Goal: Information Seeking & Learning: Learn about a topic

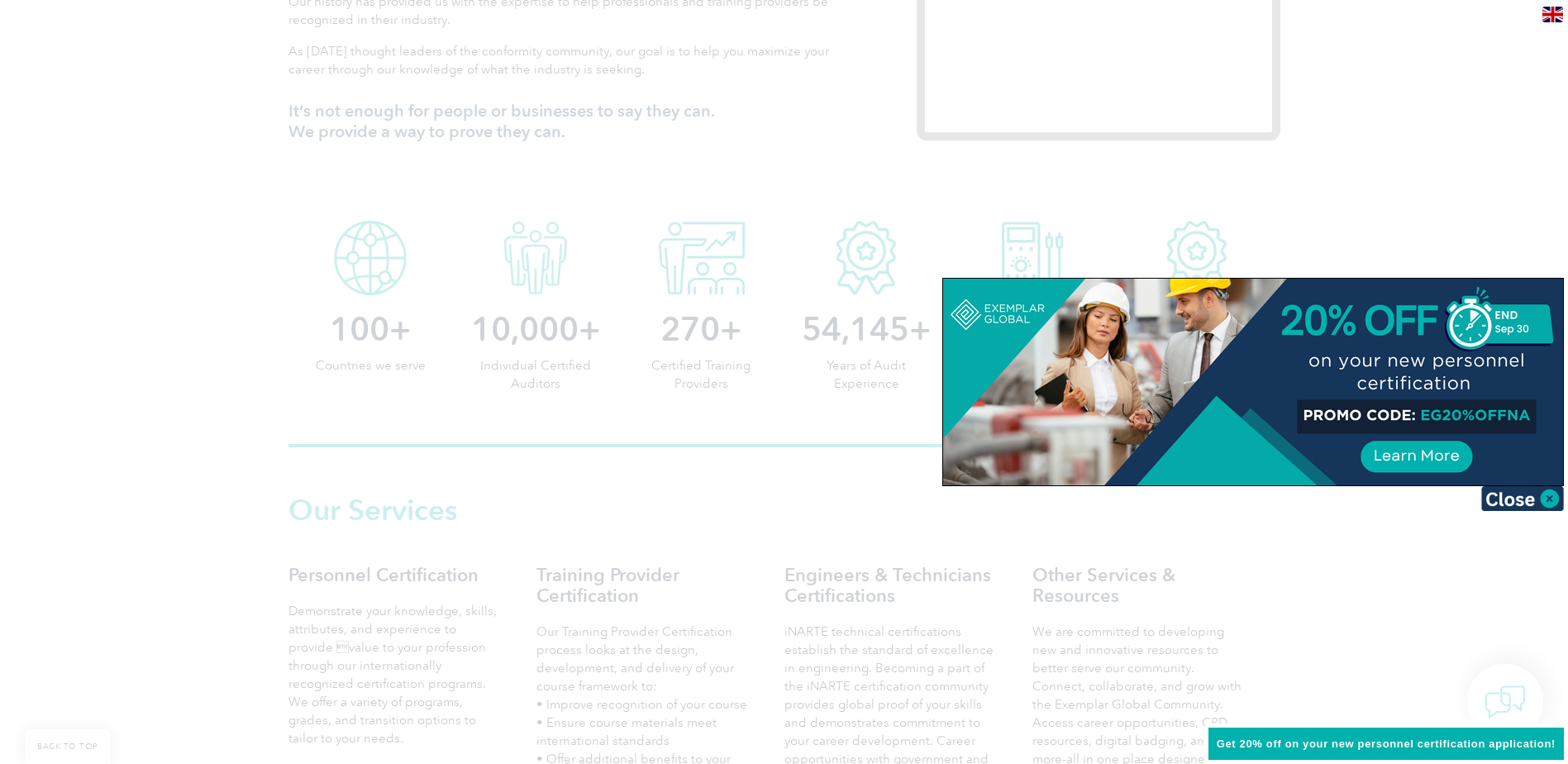
scroll to position [796, 0]
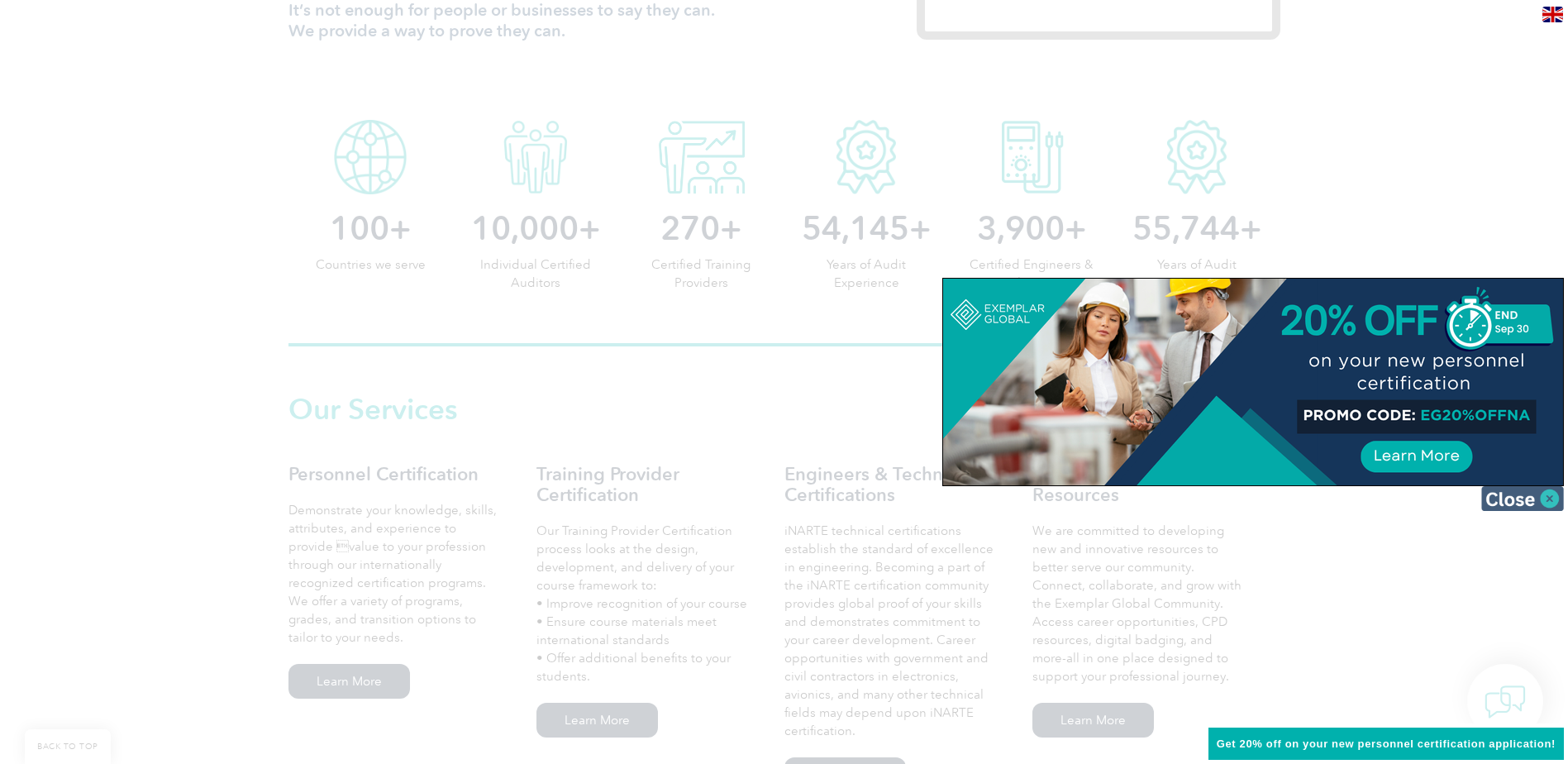
click at [1503, 503] on img at bounding box center [1523, 499] width 83 height 25
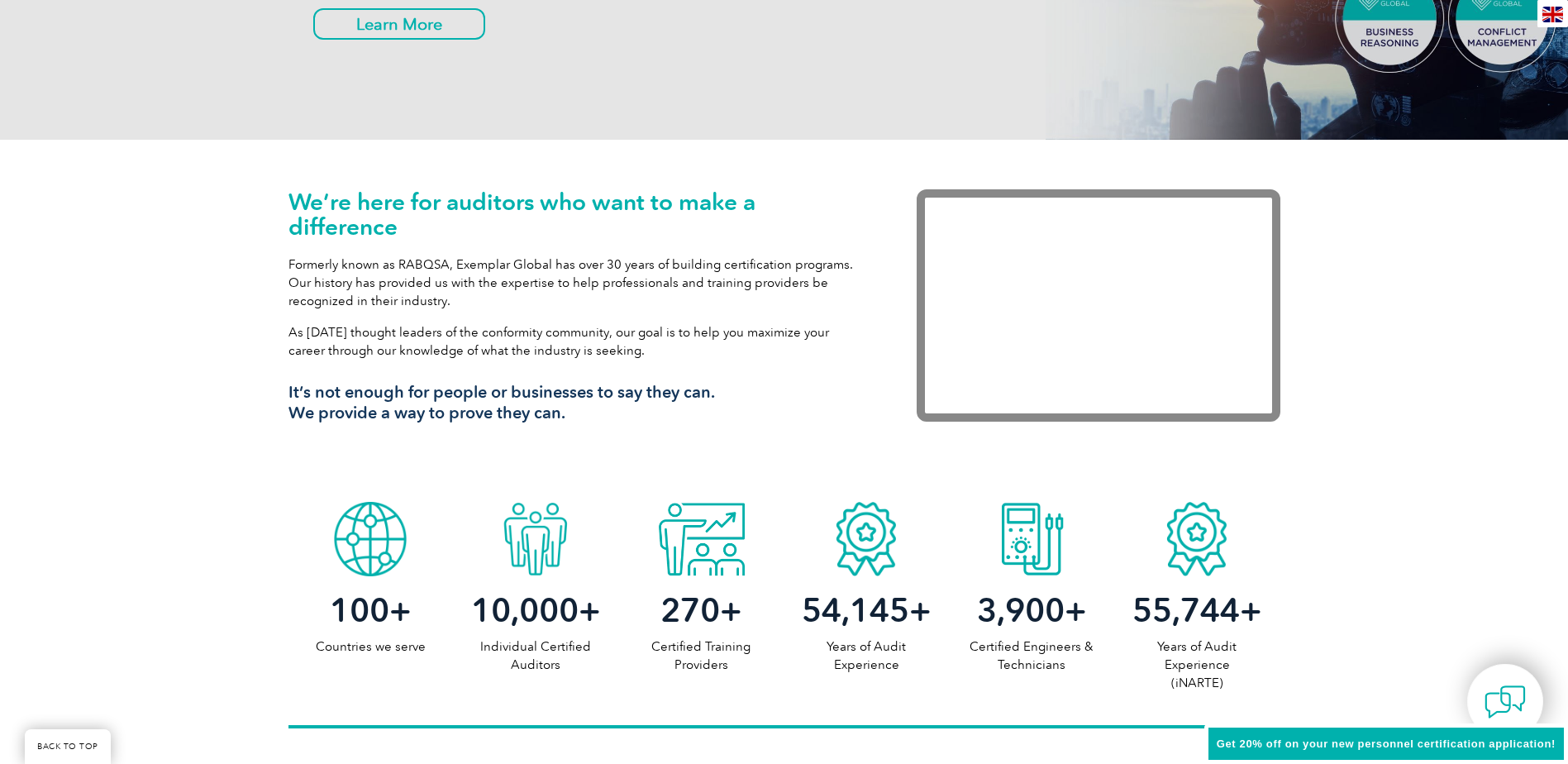
scroll to position [413, 0]
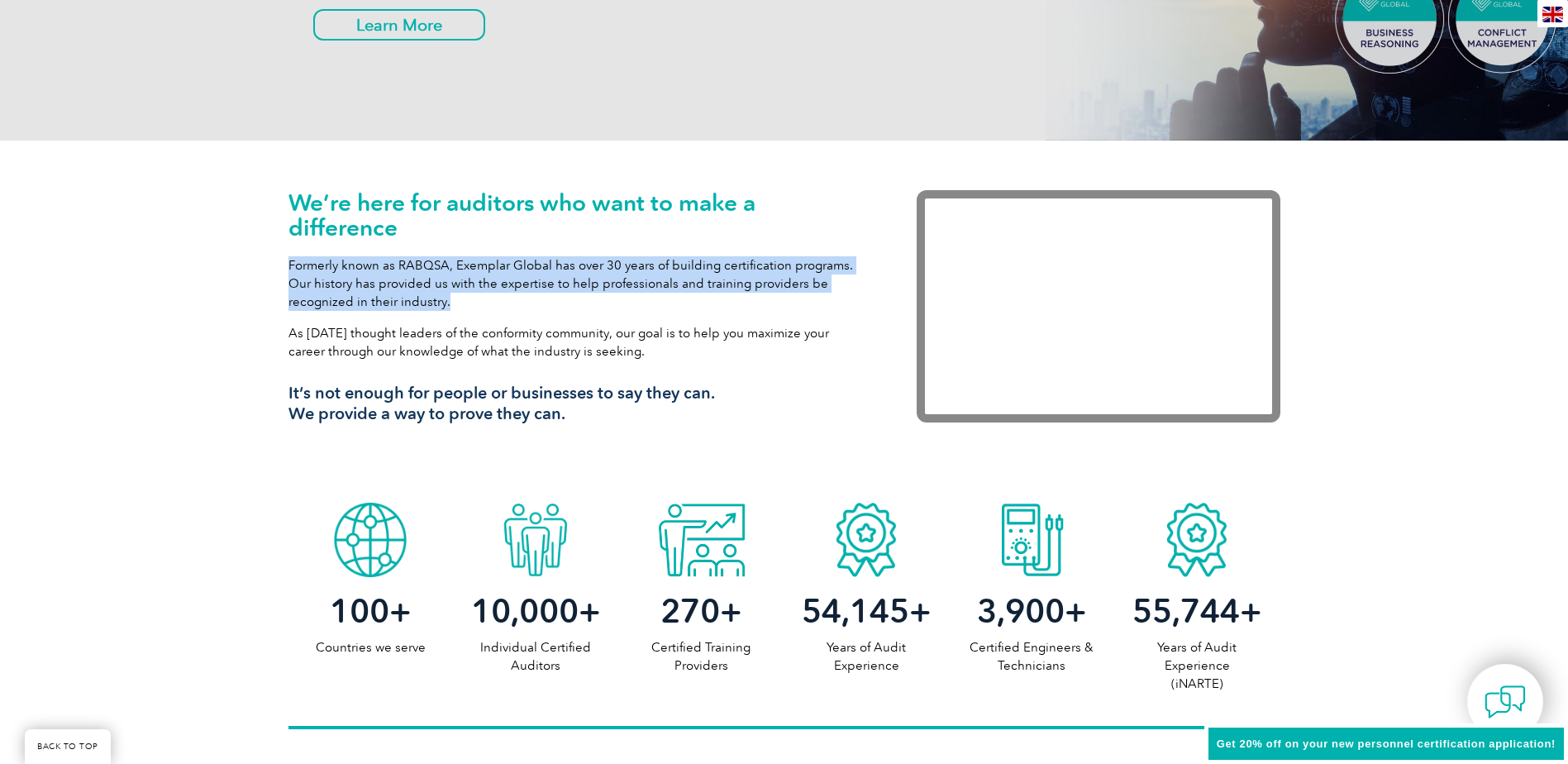
drag, startPoint x: 290, startPoint y: 263, endPoint x: 458, endPoint y: 299, distance: 171.8
click at [458, 299] on p "Formerly known as RABQSA, Exemplar Global has over 30 years of building certifi…" at bounding box center [578, 283] width 579 height 55
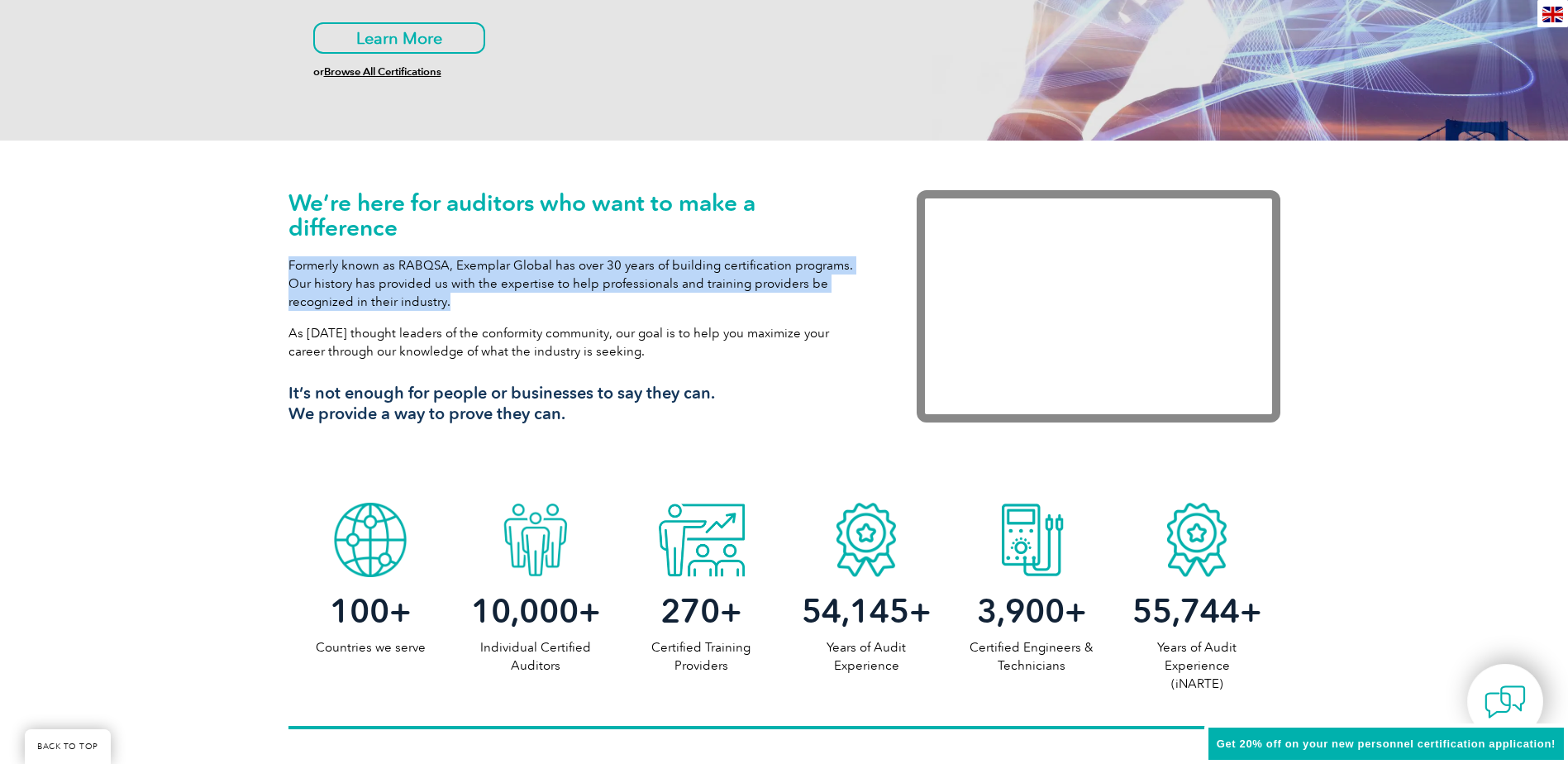
drag, startPoint x: 289, startPoint y: 331, endPoint x: 666, endPoint y: 350, distance: 377.5
click at [666, 350] on p "As [DATE] thought leaders of the conformity community, our goal is to help you …" at bounding box center [578, 342] width 579 height 36
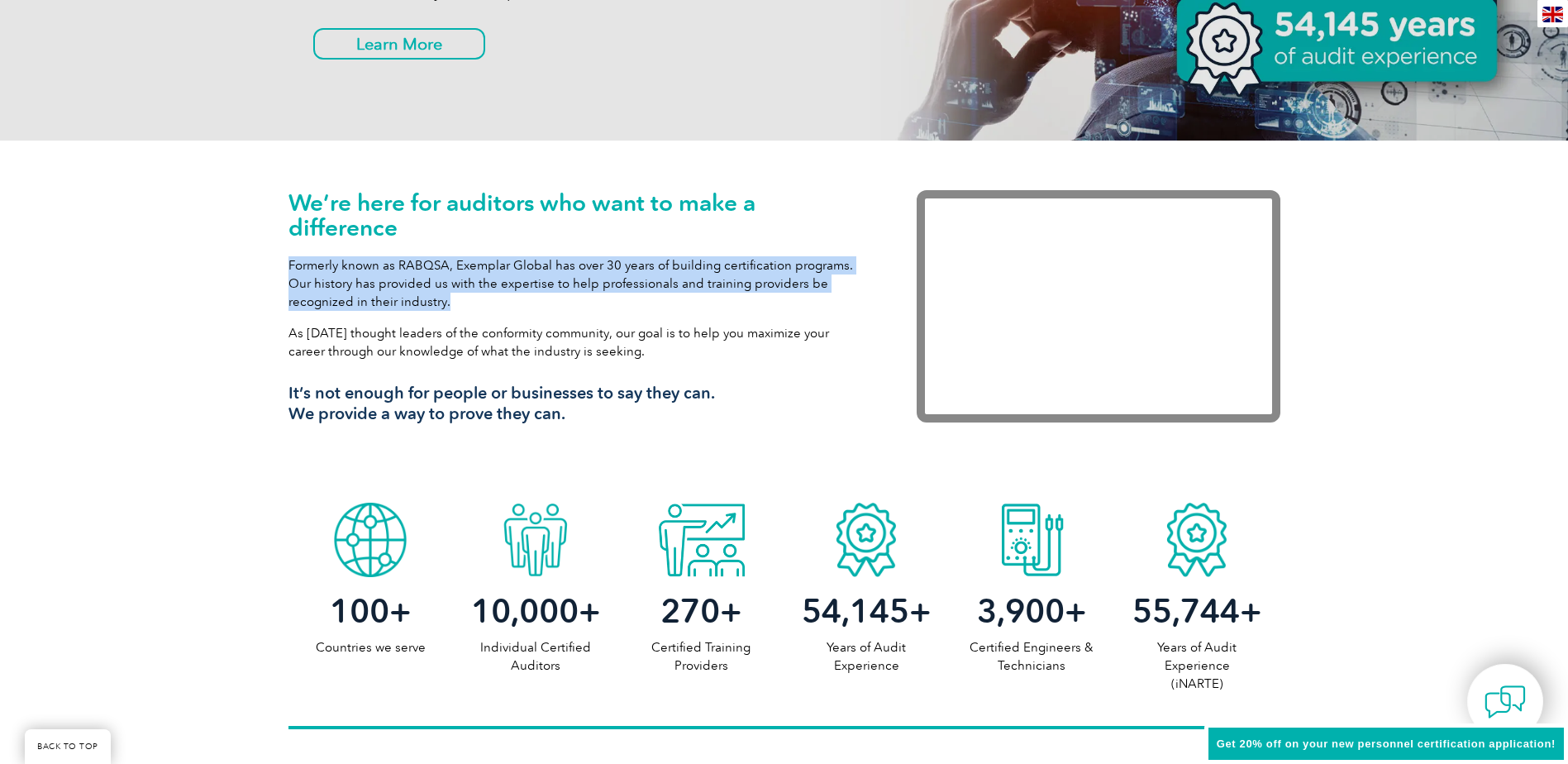
drag, startPoint x: 296, startPoint y: 200, endPoint x: 701, endPoint y: 350, distance: 431.9
click at [701, 350] on div "We’re here for auditors who want to make a difference Formerly known as RABQSA,…" at bounding box center [578, 314] width 579 height 246
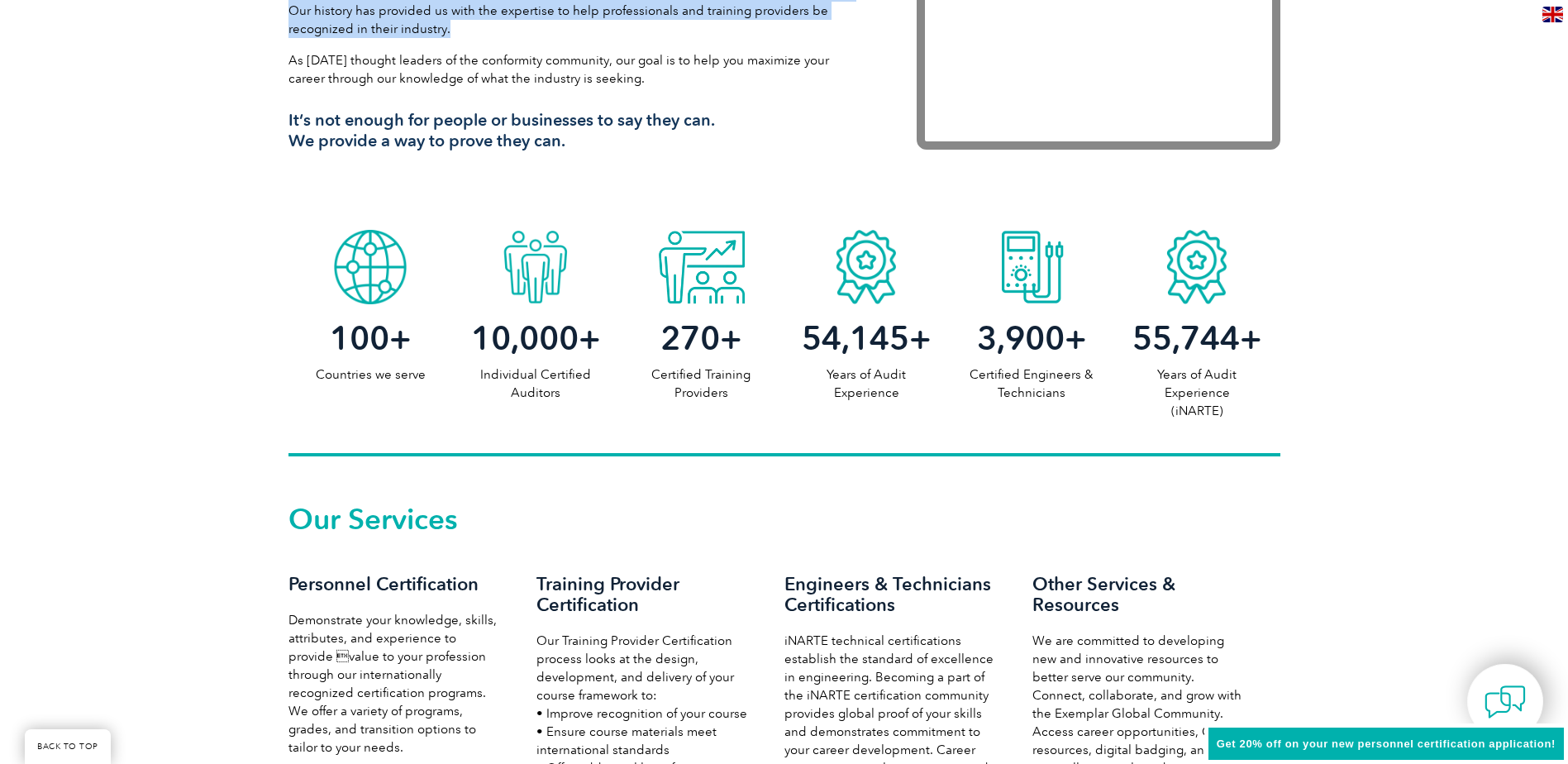
scroll to position [496, 0]
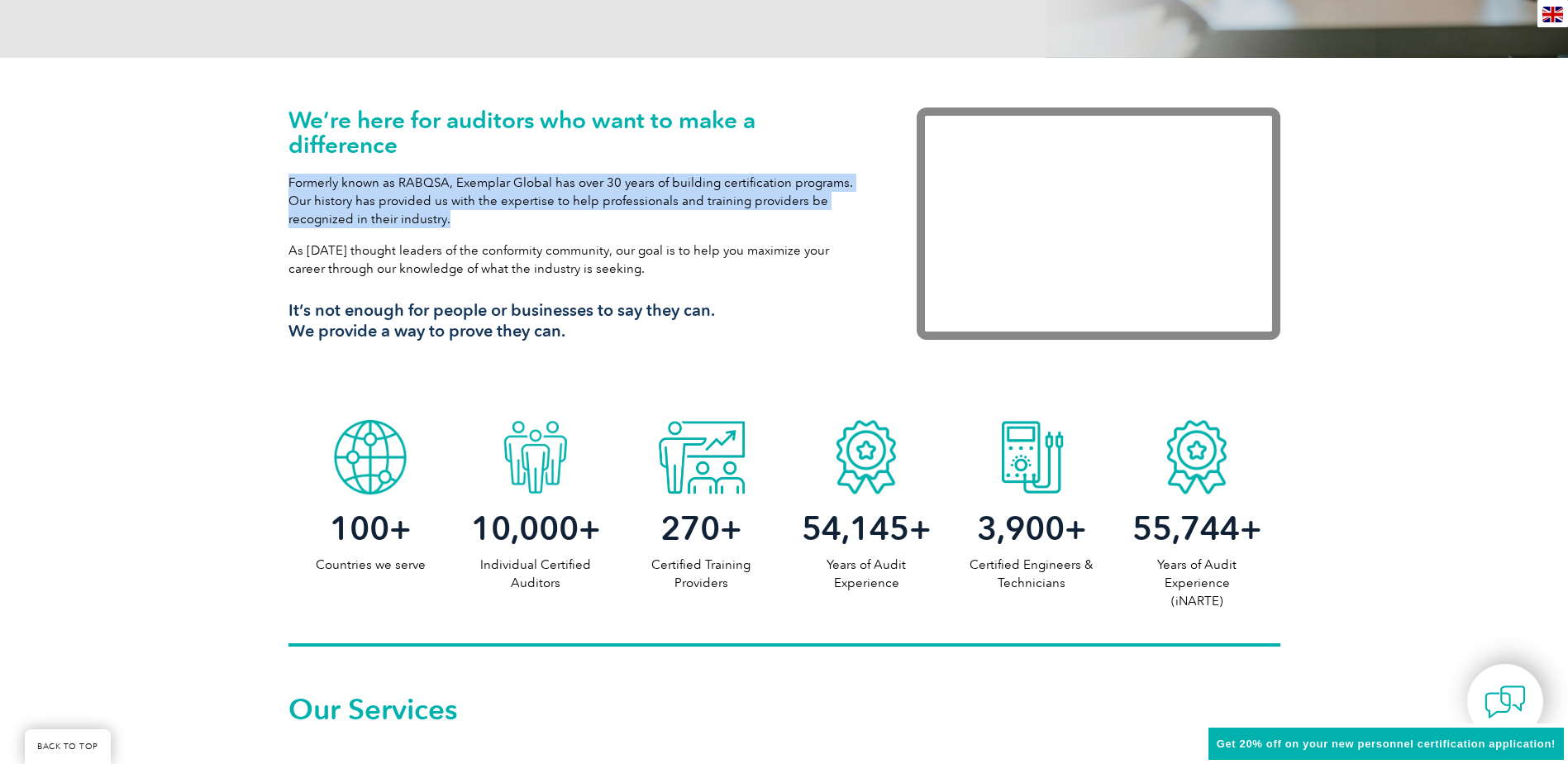
click at [533, 261] on p "As [DATE] thought leaders of the conformity community, our goal is to help you …" at bounding box center [578, 260] width 579 height 36
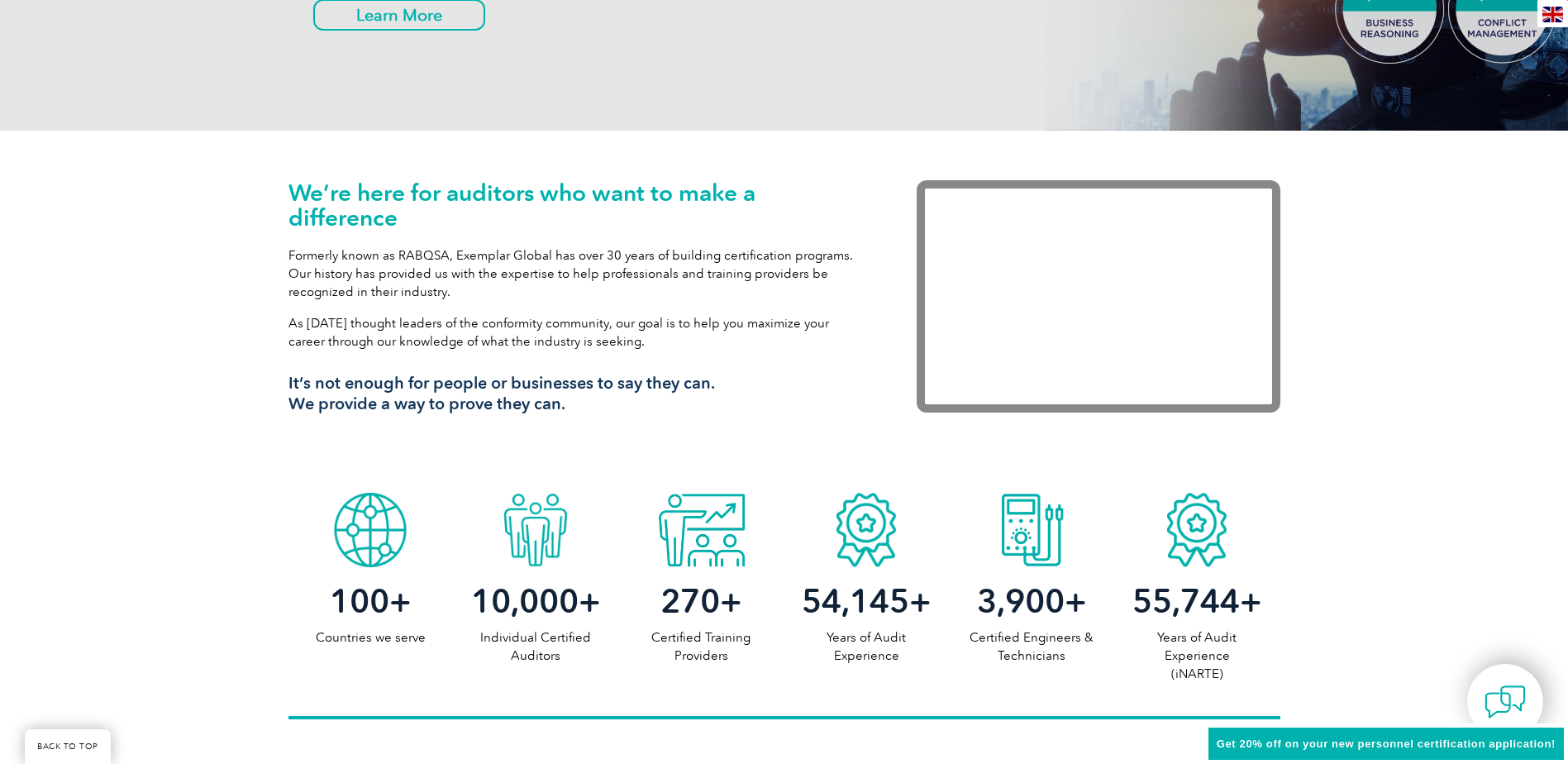
scroll to position [413, 0]
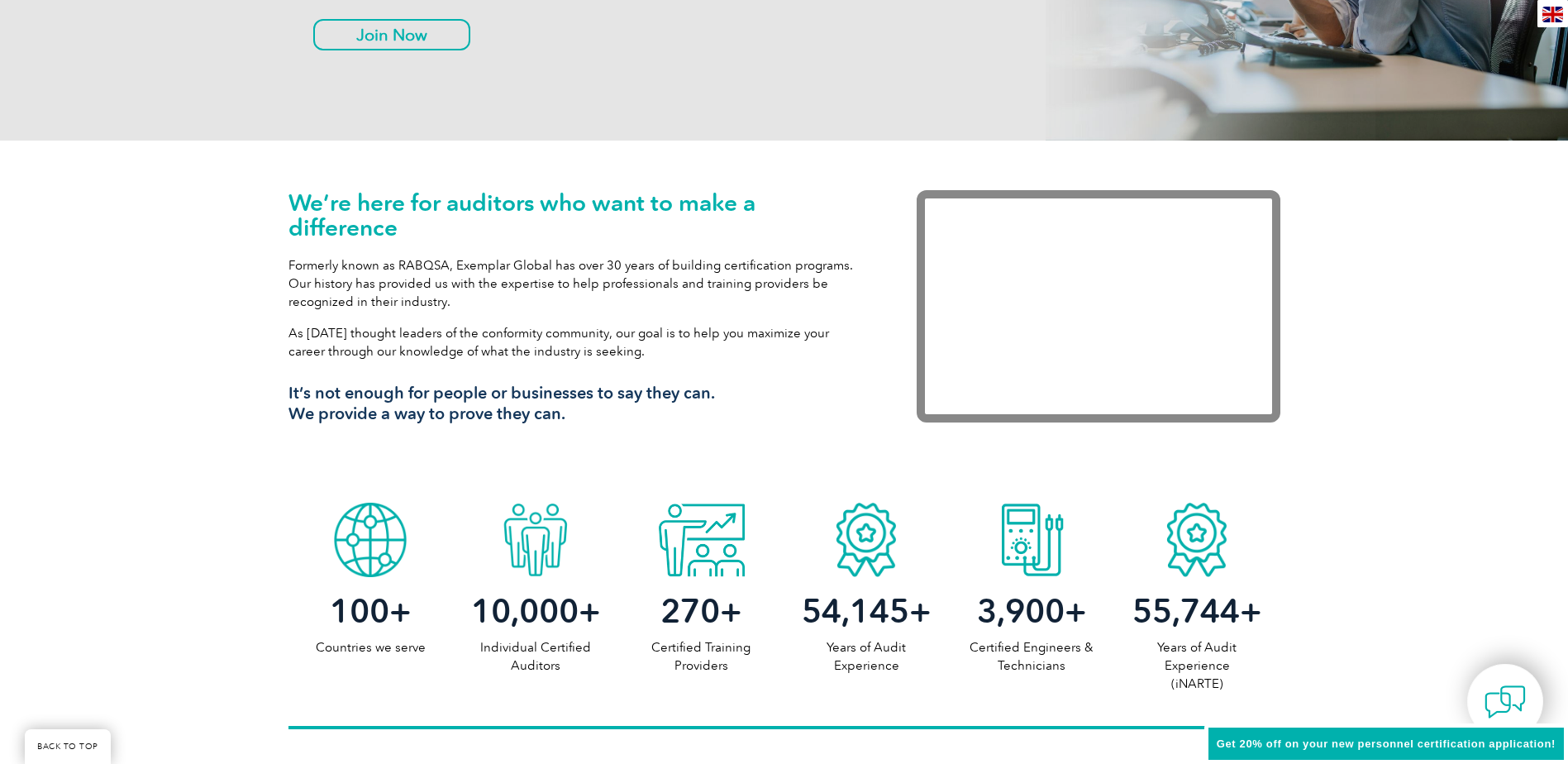
click at [323, 261] on p "Formerly known as RABQSA, Exemplar Global has over 30 years of building certifi…" at bounding box center [578, 283] width 579 height 55
drag, startPoint x: 290, startPoint y: 265, endPoint x: 711, endPoint y: 346, distance: 428.7
click at [711, 346] on div "We’re here for auditors who want to make a difference Formerly known as RABQSA,…" at bounding box center [578, 314] width 579 height 246
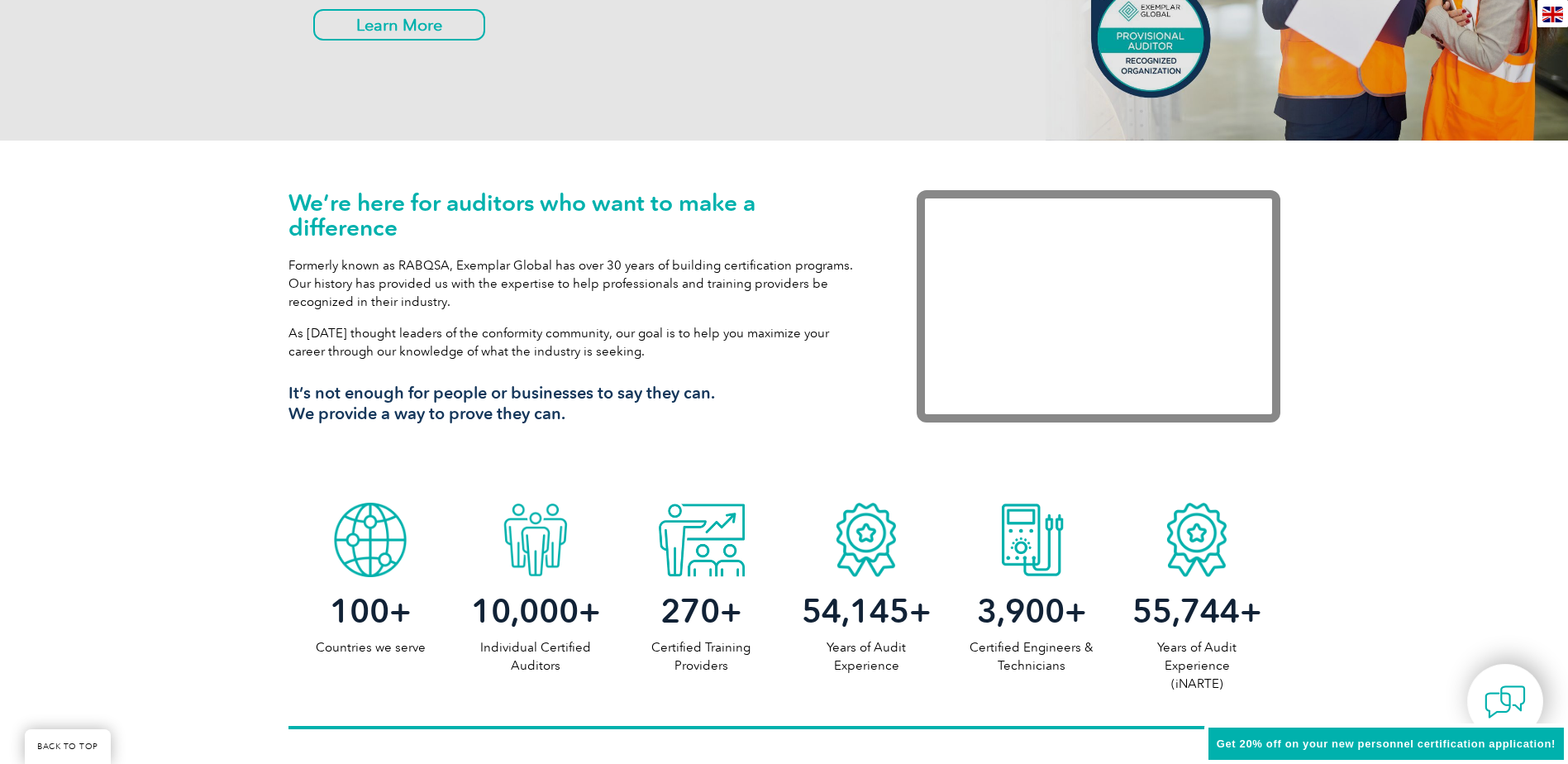
click at [709, 333] on p "As [DATE] thought leaders of the conformity community, our goal is to help you …" at bounding box center [578, 342] width 579 height 36
click at [642, 349] on p "As [DATE] thought leaders of the conformity community, our goal is to help you …" at bounding box center [578, 342] width 579 height 36
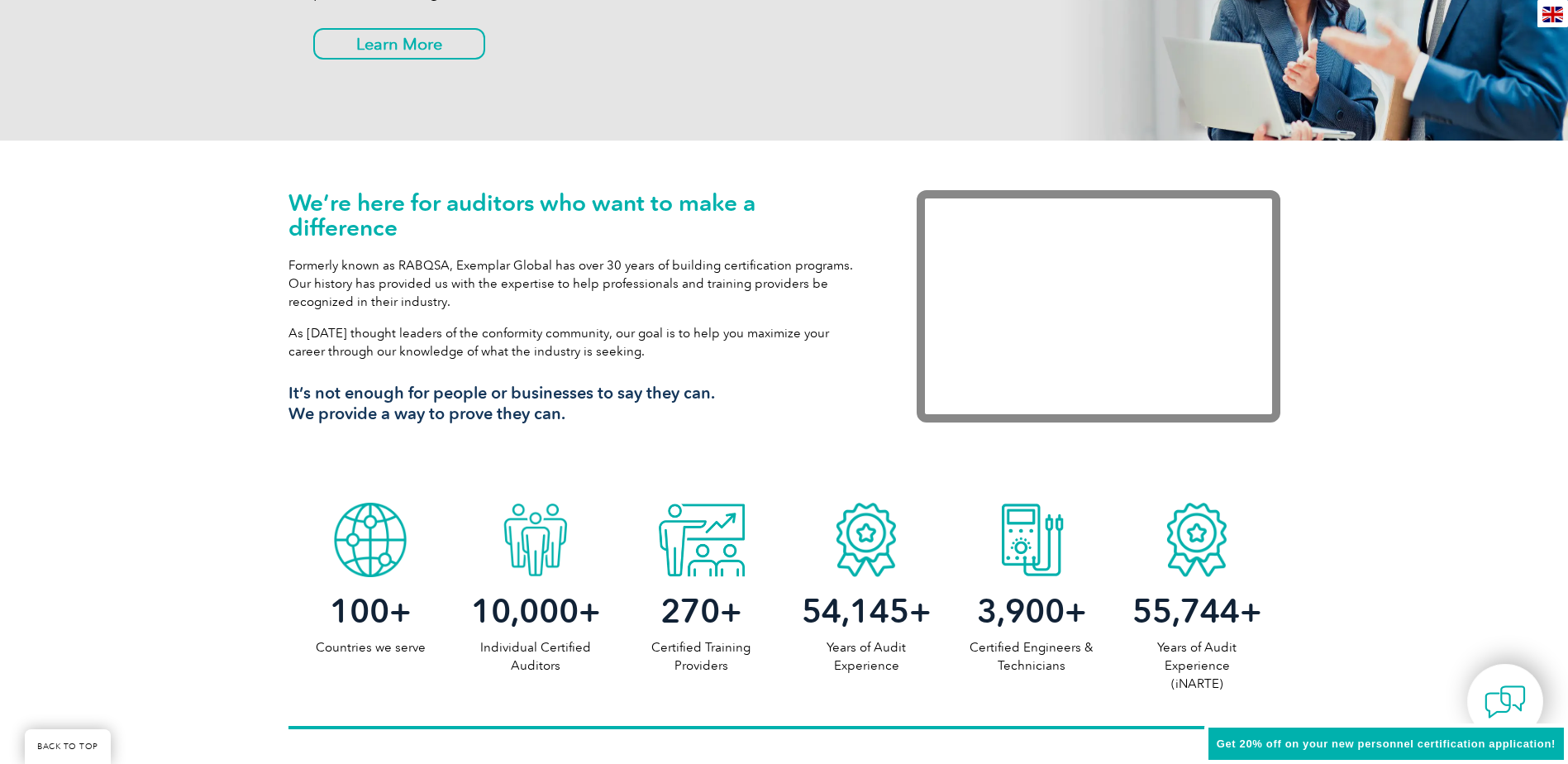
drag, startPoint x: 635, startPoint y: 353, endPoint x: 287, endPoint y: 269, distance: 358.0
click at [287, 269] on div "We’re here for auditors who want to make a difference Formerly known as RABQSA,…" at bounding box center [784, 317] width 1568 height 354
drag, startPoint x: 287, startPoint y: 269, endPoint x: 342, endPoint y: 295, distance: 60.8
click at [342, 294] on p "Formerly known as RABQSA, Exemplar Global has over 30 years of building certifi…" at bounding box center [578, 283] width 579 height 55
drag, startPoint x: 361, startPoint y: 293, endPoint x: 374, endPoint y: 298, distance: 13.9
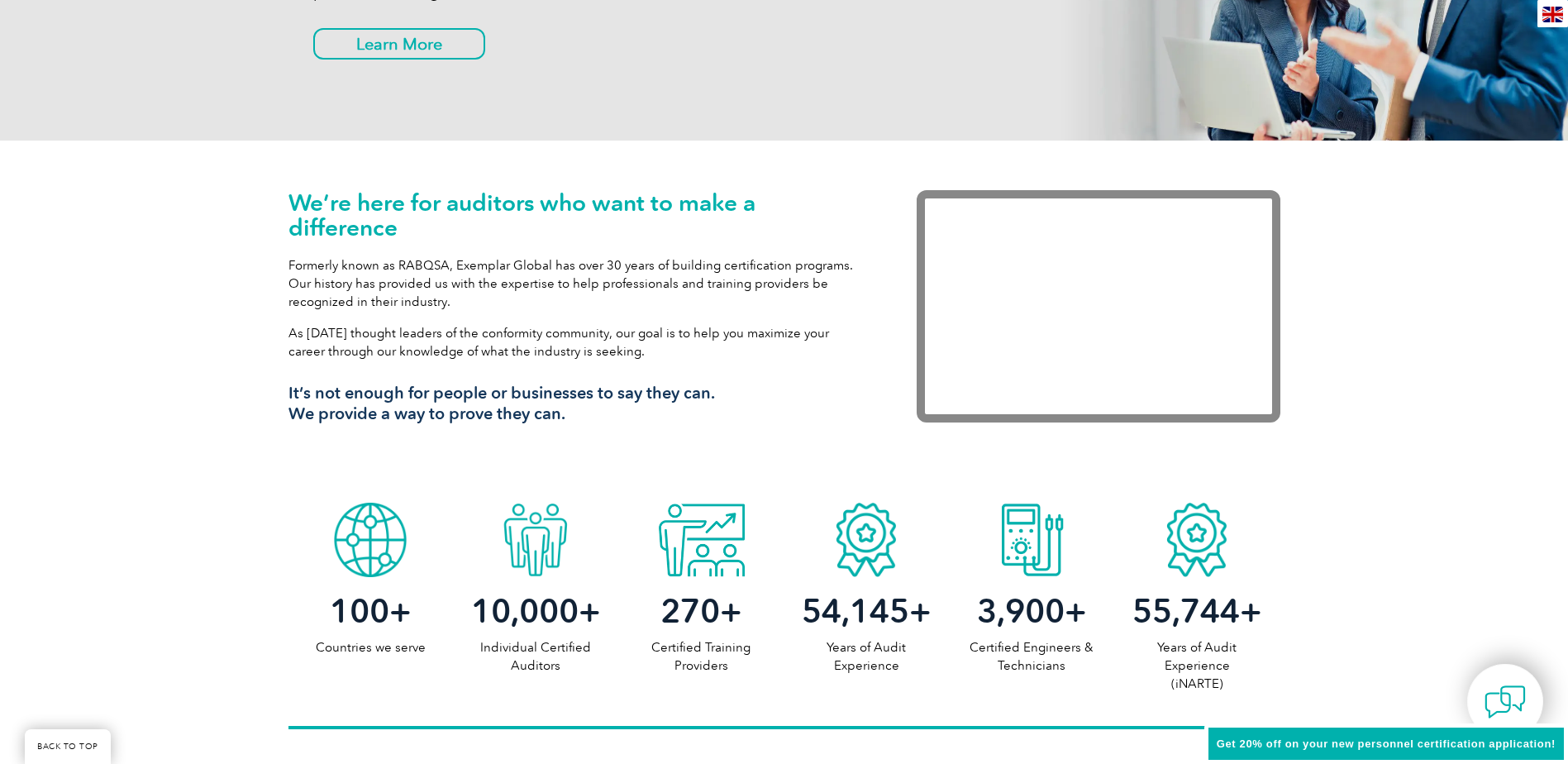
click at [364, 295] on p "Formerly known as RABQSA, Exemplar Global has over 30 years of building certifi…" at bounding box center [578, 283] width 579 height 55
drag, startPoint x: 377, startPoint y: 298, endPoint x: 383, endPoint y: 306, distance: 10.0
click at [378, 301] on p "Formerly known as RABQSA, Exemplar Global has over 30 years of building certifi…" at bounding box center [578, 283] width 579 height 55
click at [391, 315] on div "We’re here for auditors who want to make a difference Formerly known as RABQSA,…" at bounding box center [578, 314] width 579 height 246
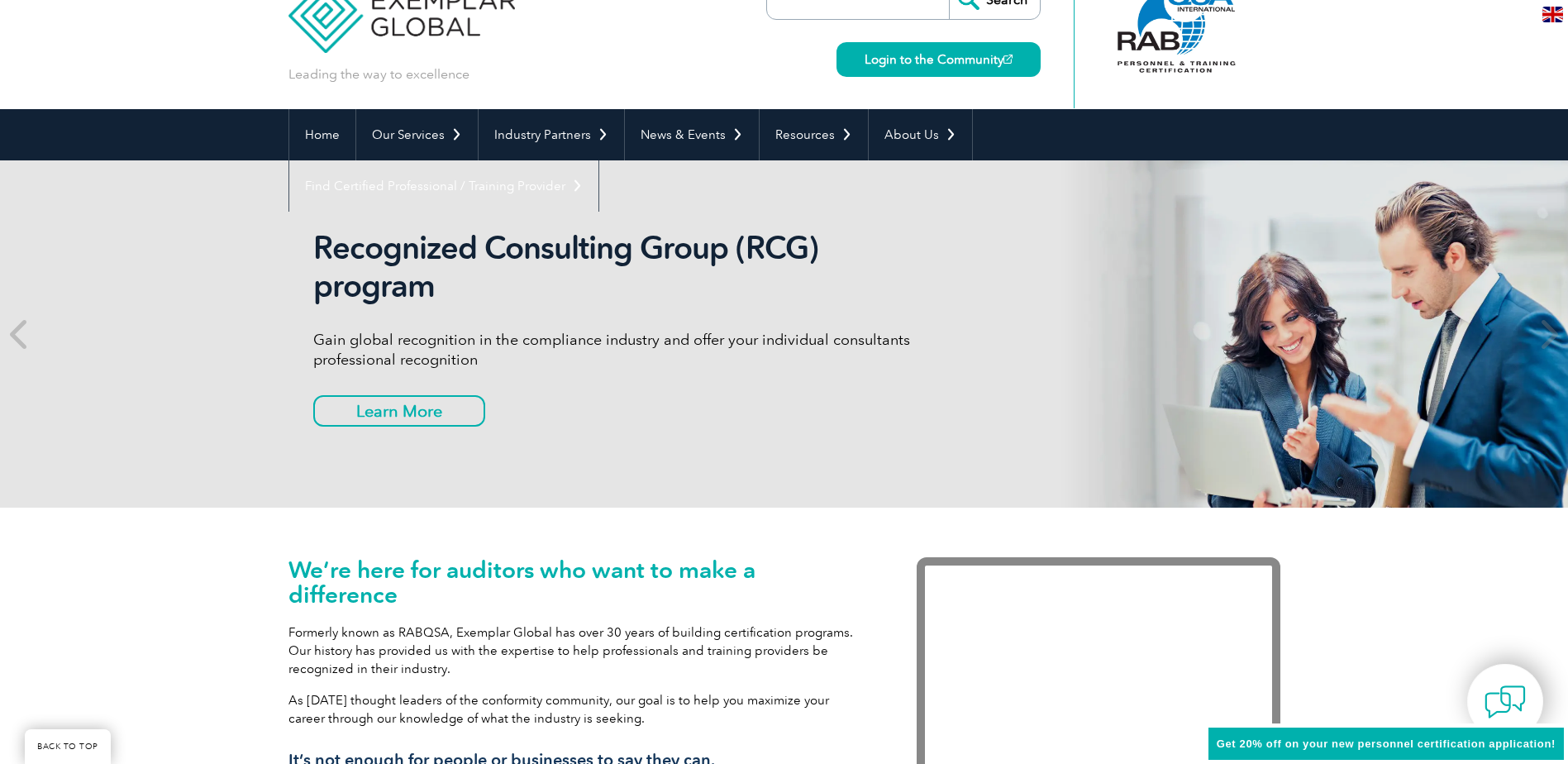
scroll to position [0, 0]
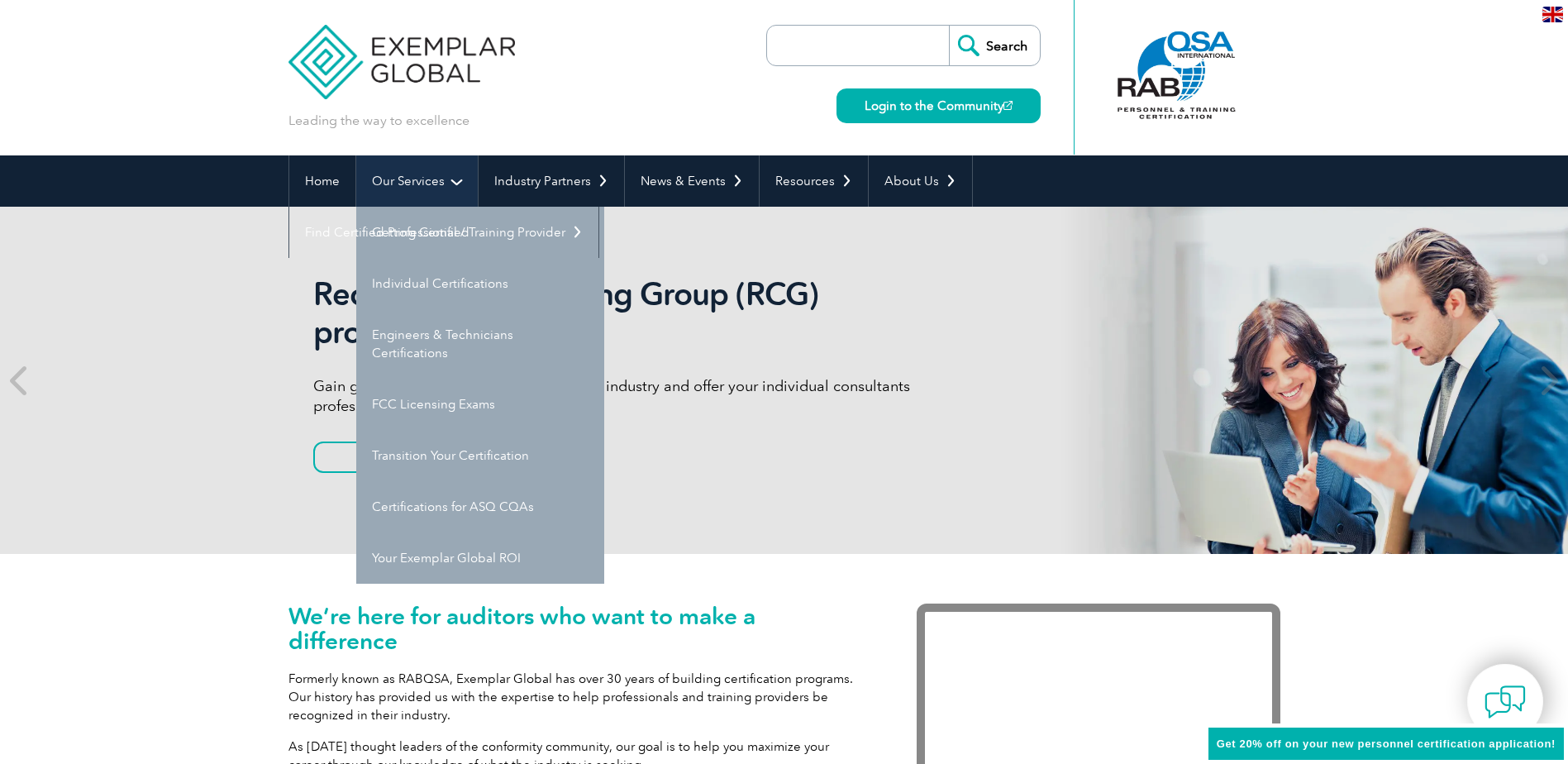
click at [413, 181] on link "Our Services" at bounding box center [417, 181] width 121 height 51
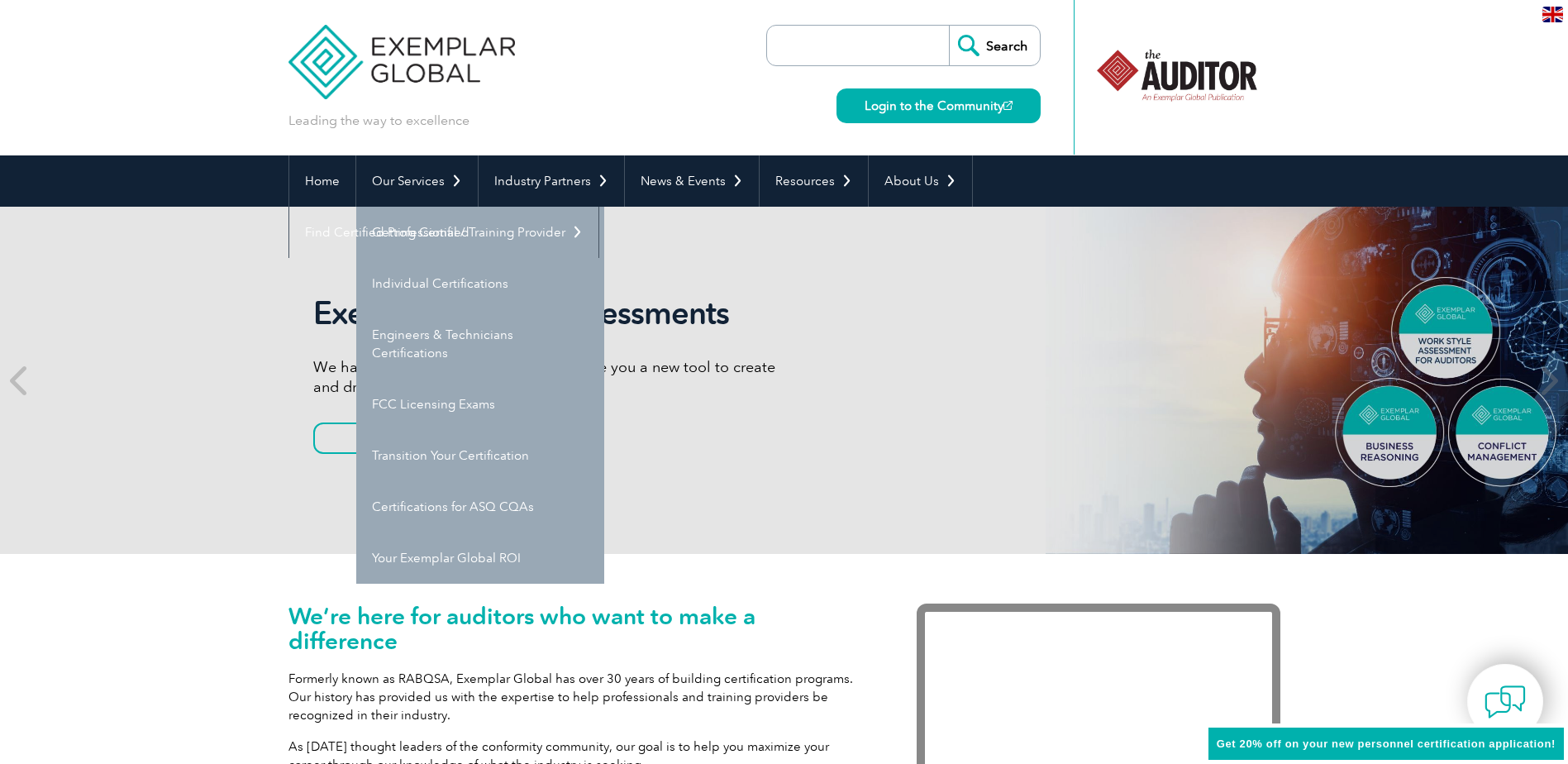
click at [969, 345] on div "Exemplar Global Assessments We have partnered with TalentClick to give you a ne…" at bounding box center [784, 380] width 992 height 347
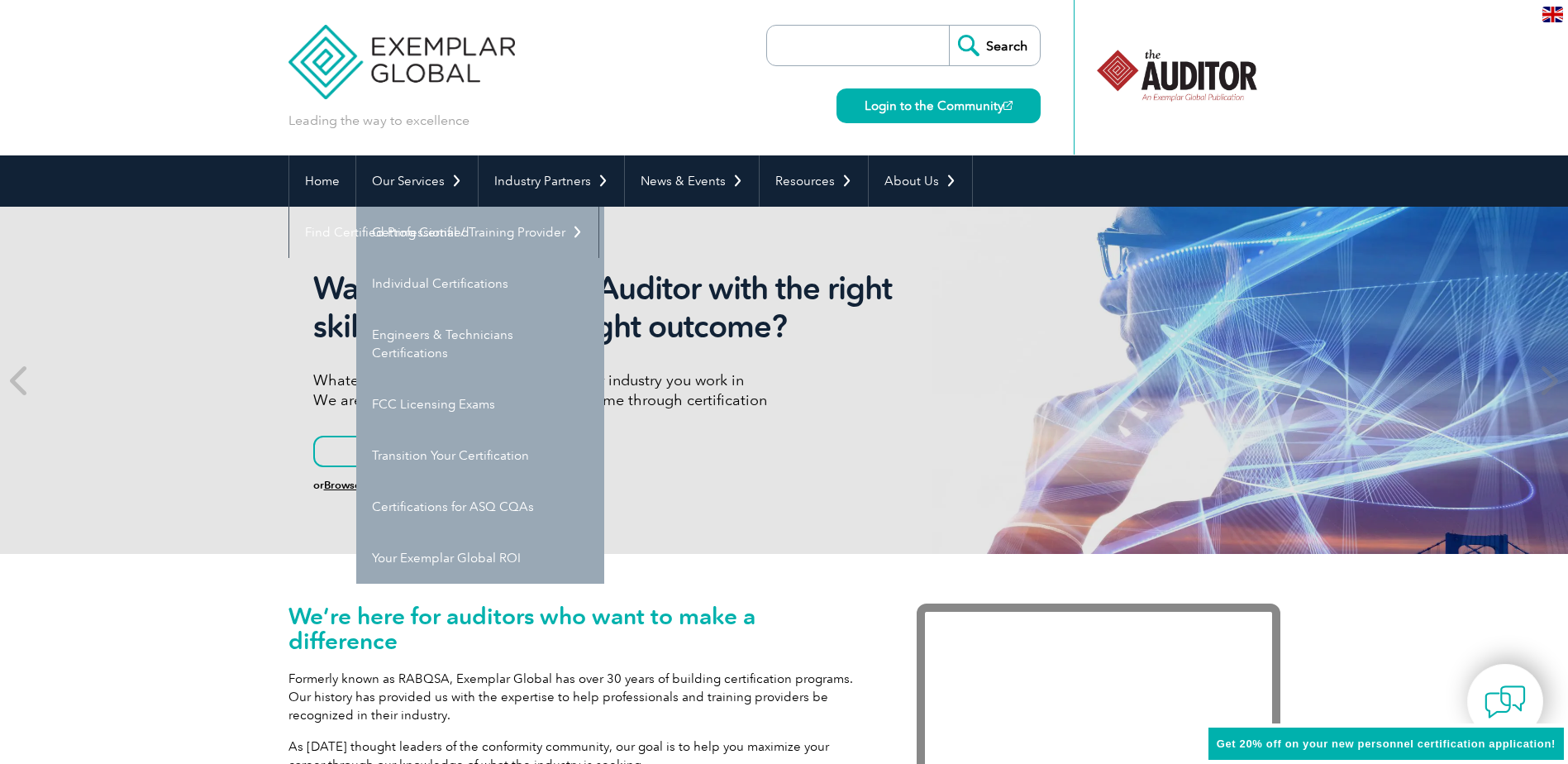
click at [934, 345] on h2 "Want to be the right Auditor with the right skills to deliver the right outcome?" at bounding box center [624, 307] width 620 height 76
click at [209, 129] on header "Leading the way to excellence Search Login to the Community ▼" at bounding box center [784, 77] width 1568 height 155
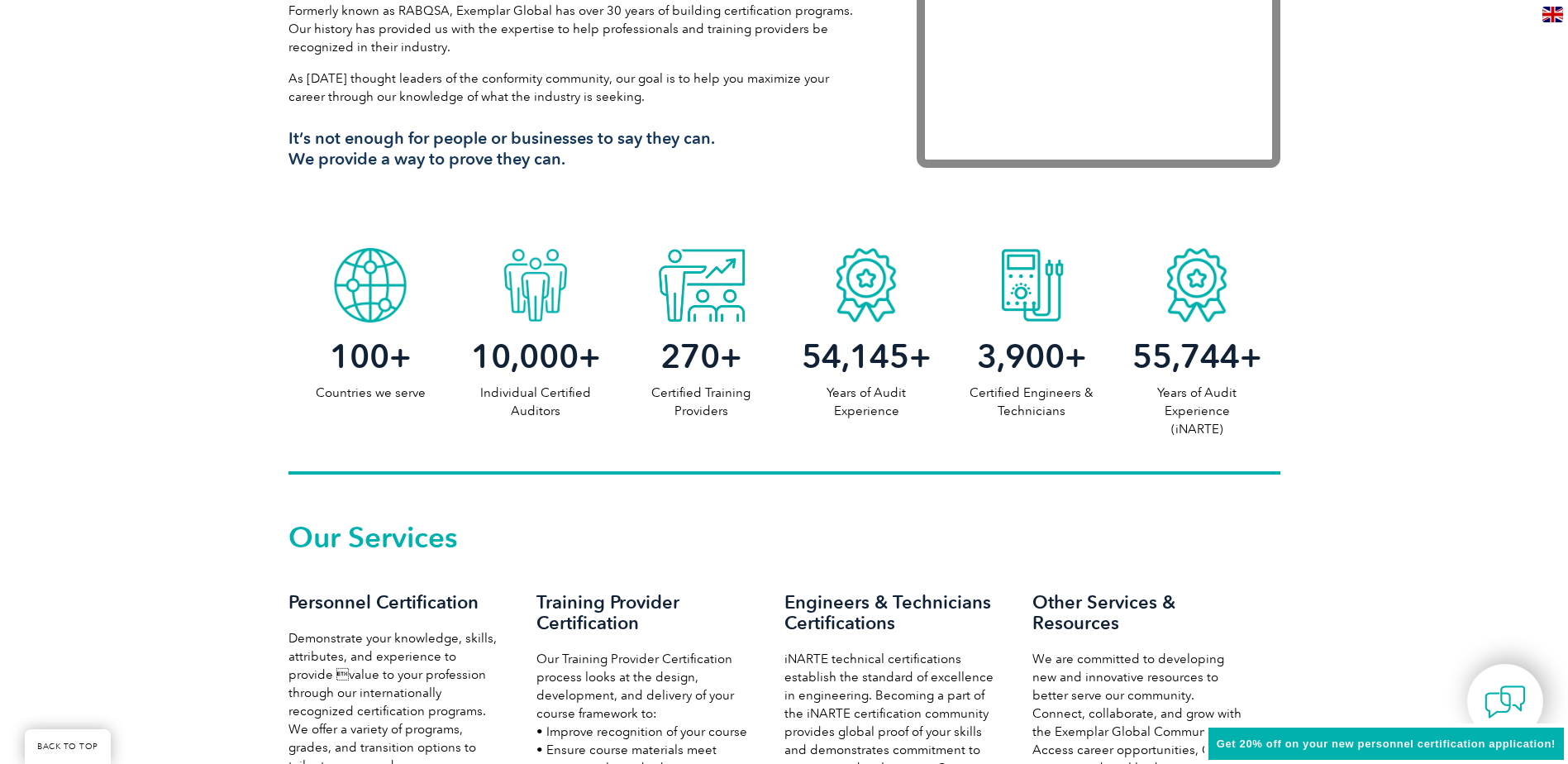
scroll to position [1337, 0]
